Goal: Task Accomplishment & Management: Complete application form

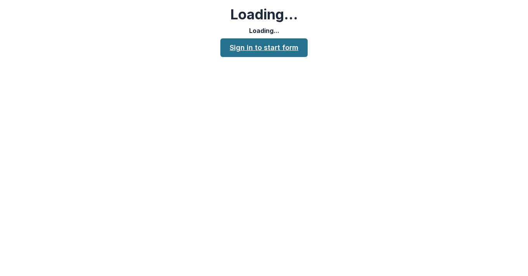
click at [285, 46] on link "Sign in to start form" at bounding box center [263, 47] width 87 height 19
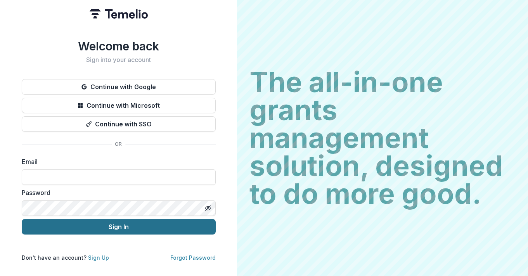
type input "**********"
click at [125, 225] on button "Sign In" at bounding box center [119, 227] width 194 height 16
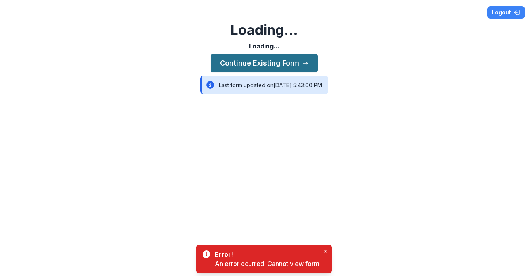
click at [298, 62] on button "Continue Existing Form" at bounding box center [264, 63] width 107 height 19
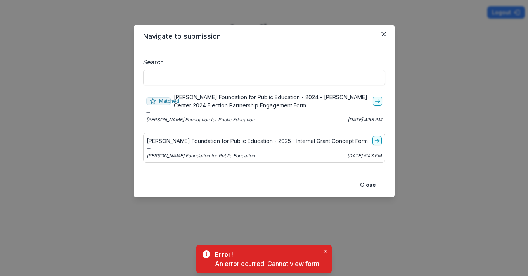
click at [298, 142] on p "[PERSON_NAME] Foundation for Public Education - 2025 - Internal Grant Concept F…" at bounding box center [257, 141] width 221 height 8
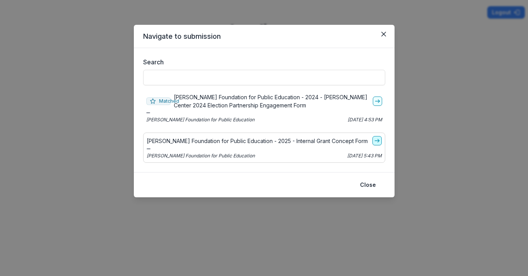
click at [375, 139] on icon "go-to" at bounding box center [377, 141] width 6 height 6
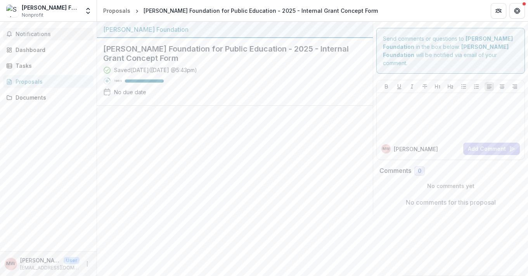
click at [38, 33] on span "Notifications" at bounding box center [53, 34] width 75 height 7
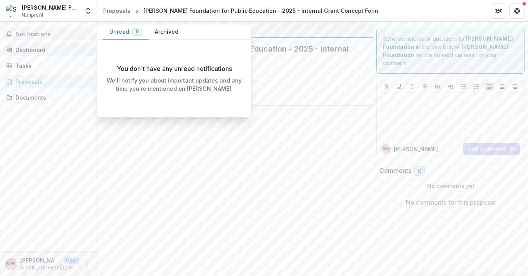
click at [35, 46] on div "Dashboard" at bounding box center [52, 50] width 72 height 8
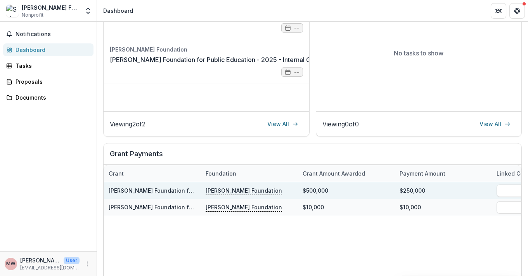
click at [179, 190] on link "[PERSON_NAME] Foundation for Public Education - 2025 - Internal Grant Concept F…" at bounding box center [226, 190] width 234 height 7
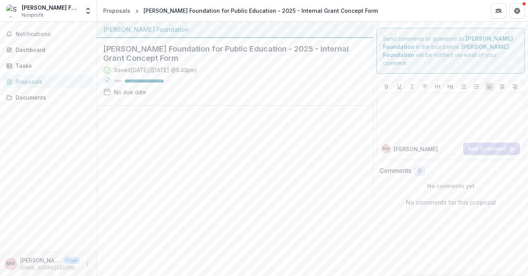
click at [163, 13] on div "[PERSON_NAME] Foundation for Public Education - 2025 - Internal Grant Concept F…" at bounding box center [261, 11] width 234 height 8
click at [42, 97] on div "Documents" at bounding box center [52, 98] width 72 height 8
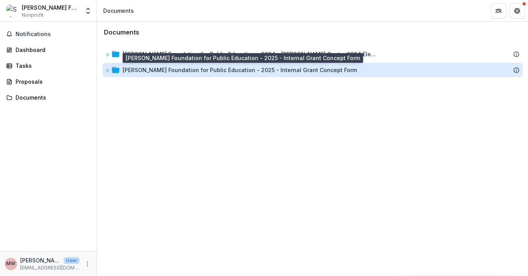
click at [136, 70] on div "[PERSON_NAME] Foundation for Public Education - 2025 - Internal Grant Concept F…" at bounding box center [240, 70] width 234 height 8
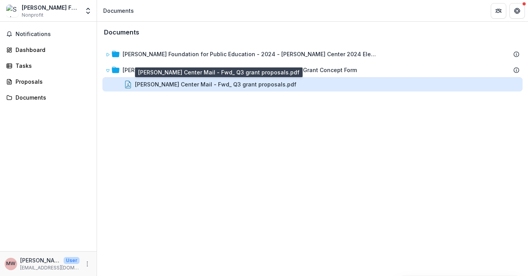
click at [143, 82] on div "[PERSON_NAME] Center Mail - Fwd_ Q3 grant proposals.pdf" at bounding box center [215, 84] width 161 height 8
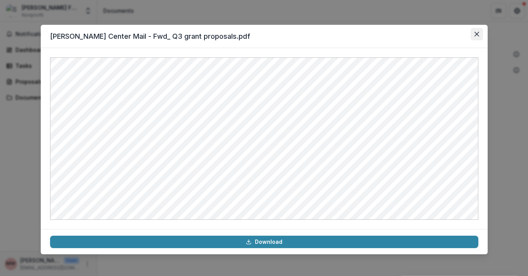
click at [478, 35] on icon "Close" at bounding box center [476, 34] width 5 height 5
